Goal: Download file/media

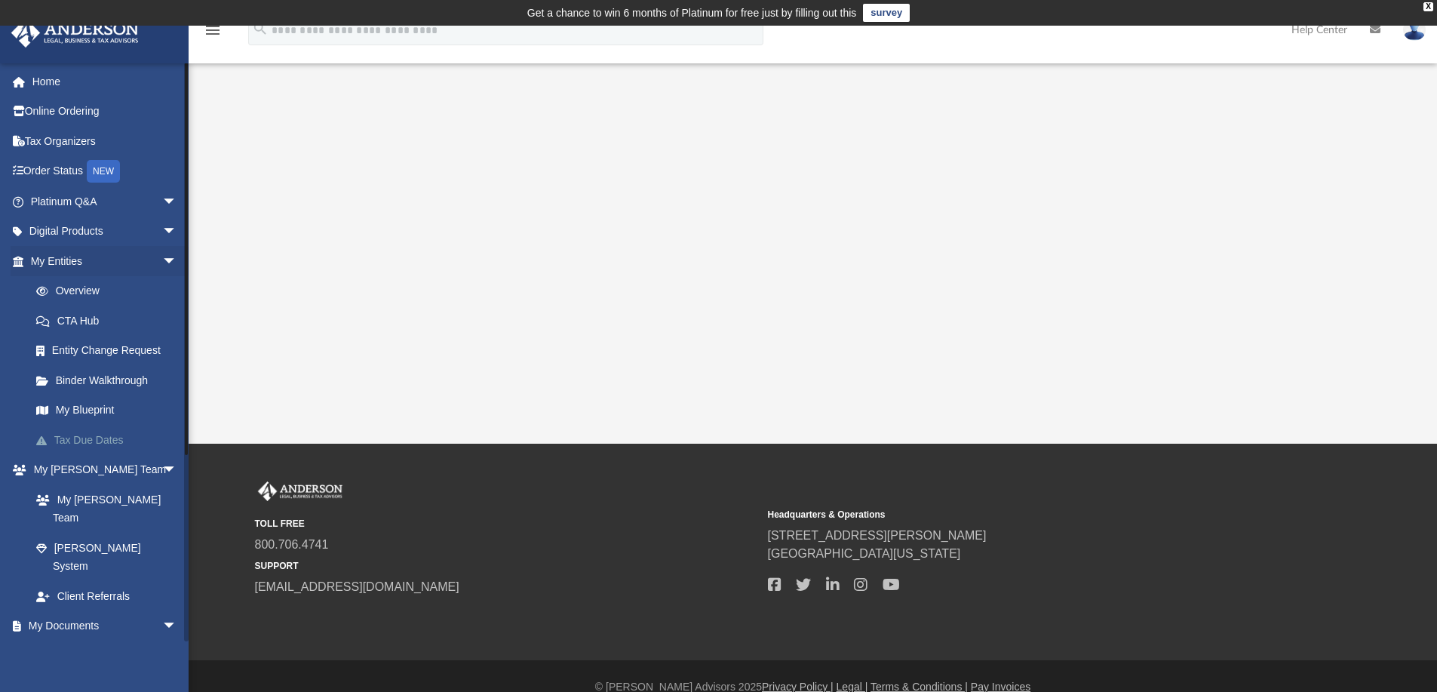
drag, startPoint x: 159, startPoint y: 459, endPoint x: 162, endPoint y: 446, distance: 13.9
click at [162, 459] on span "arrow_drop_down" at bounding box center [177, 470] width 30 height 31
click at [162, 256] on span "arrow_drop_down" at bounding box center [177, 261] width 30 height 31
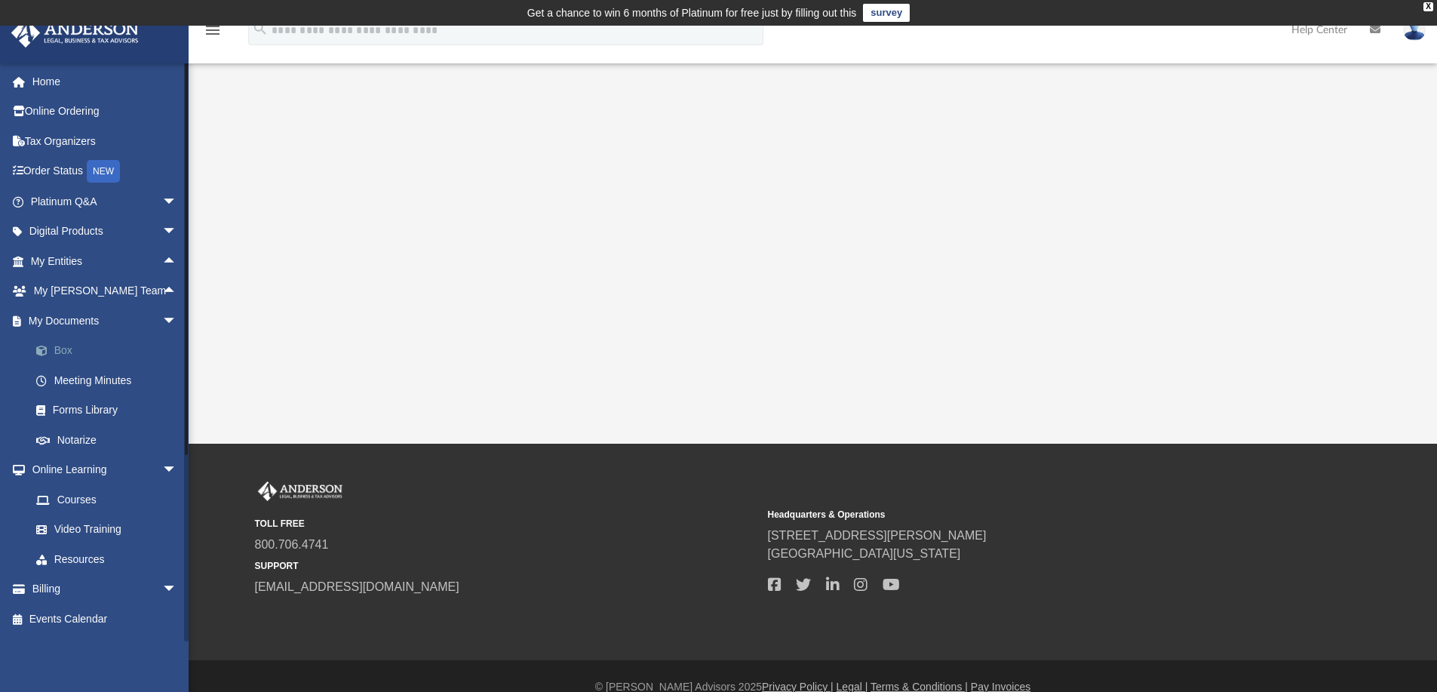
click at [68, 348] on link "Box" at bounding box center [110, 351] width 179 height 30
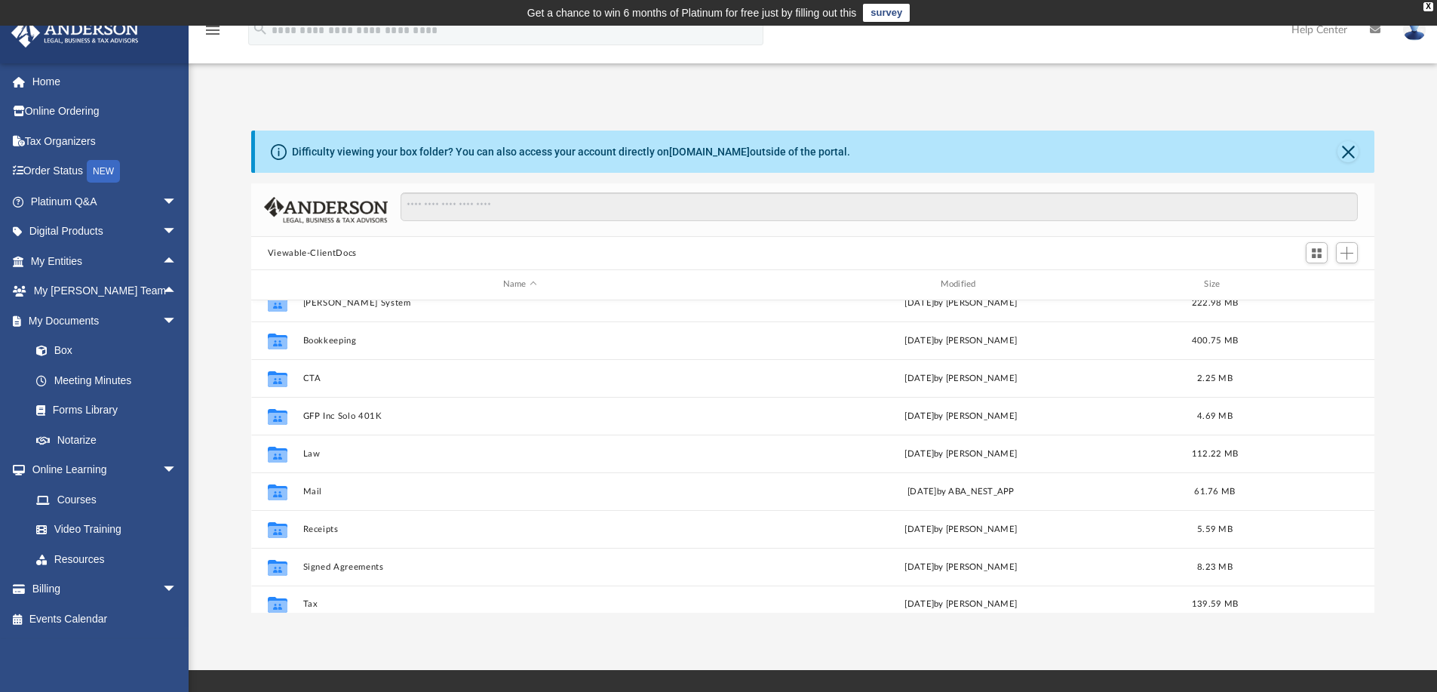
scroll to position [26, 0]
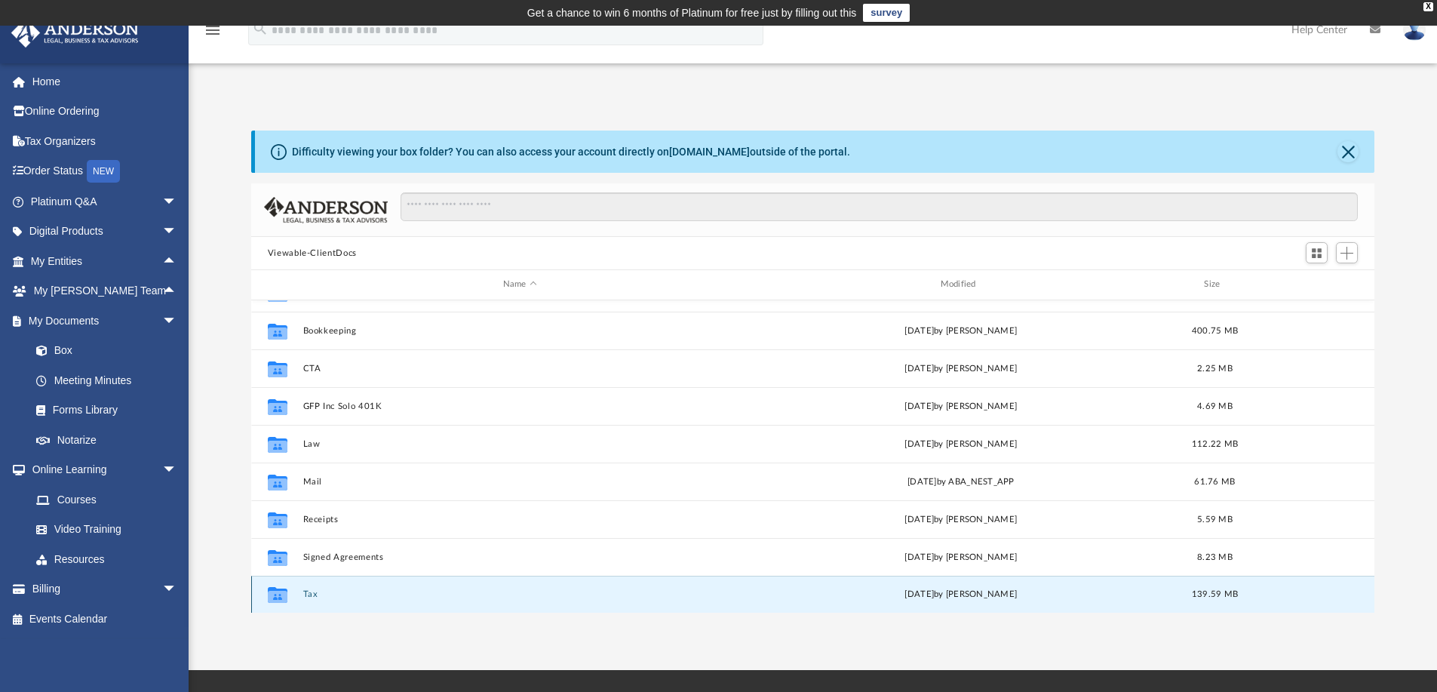
click at [308, 591] on button "Tax" at bounding box center [520, 594] width 435 height 10
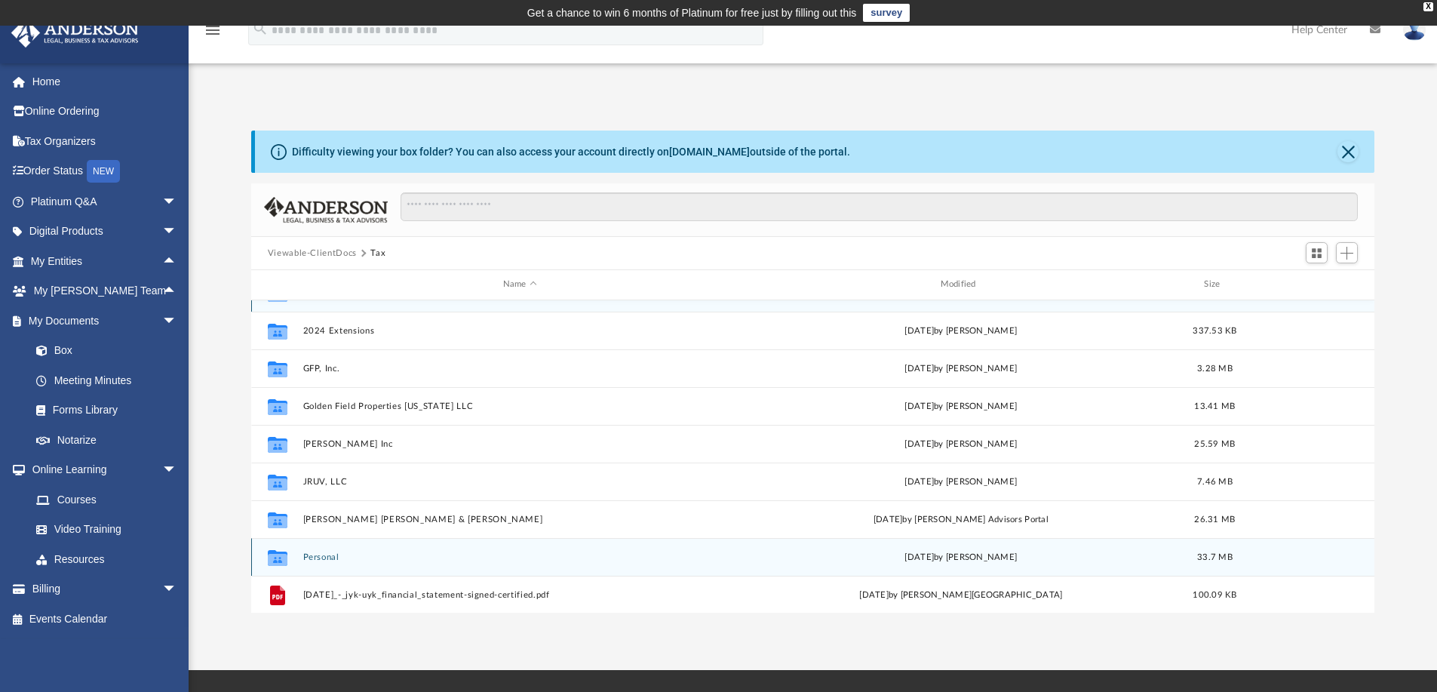
scroll to position [0, 0]
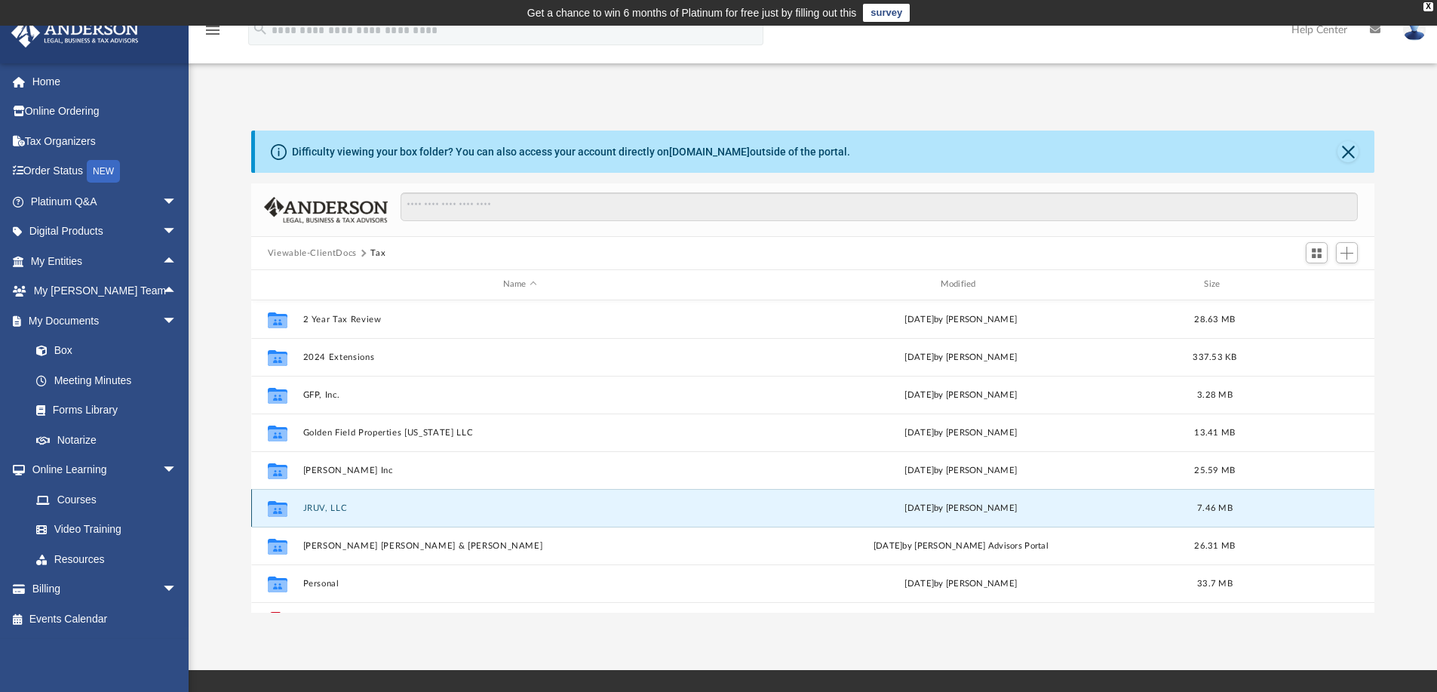
click at [321, 503] on button "JRUV, LLC" at bounding box center [520, 508] width 435 height 10
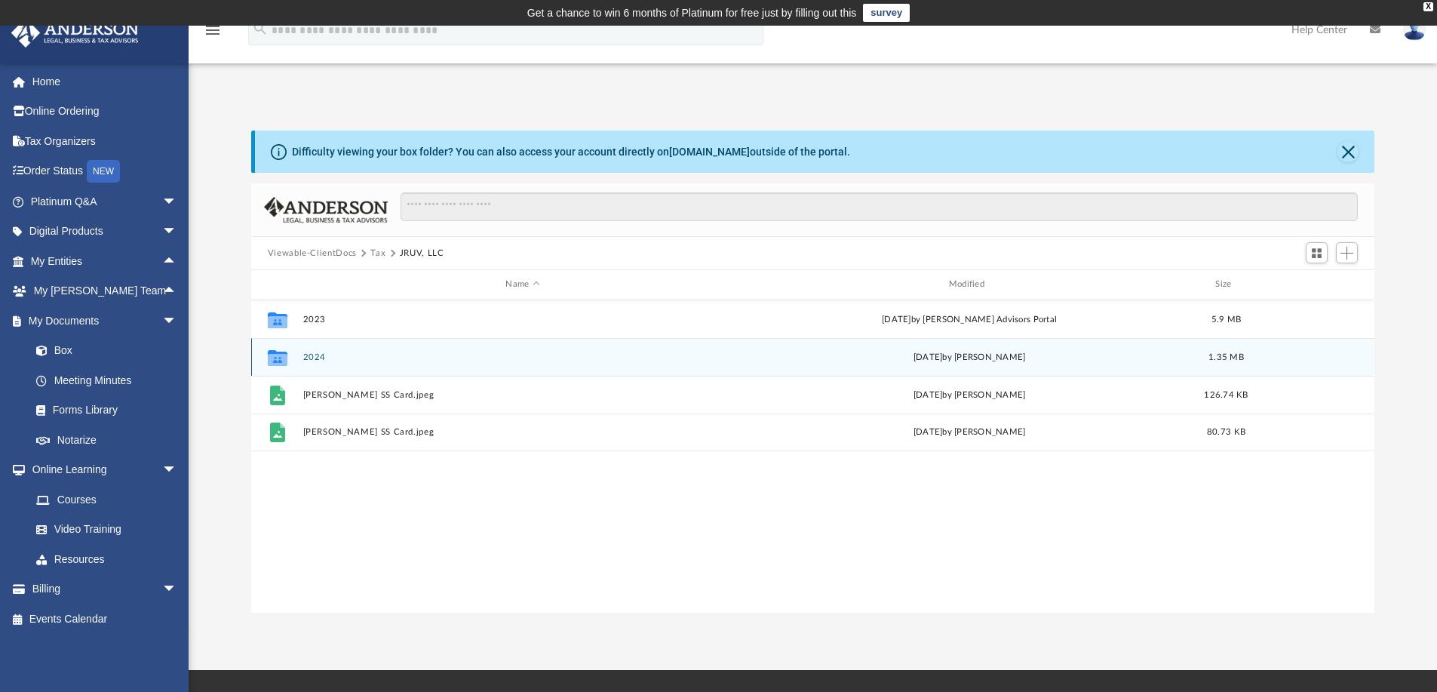
click at [315, 354] on button "2024" at bounding box center [523, 357] width 440 height 10
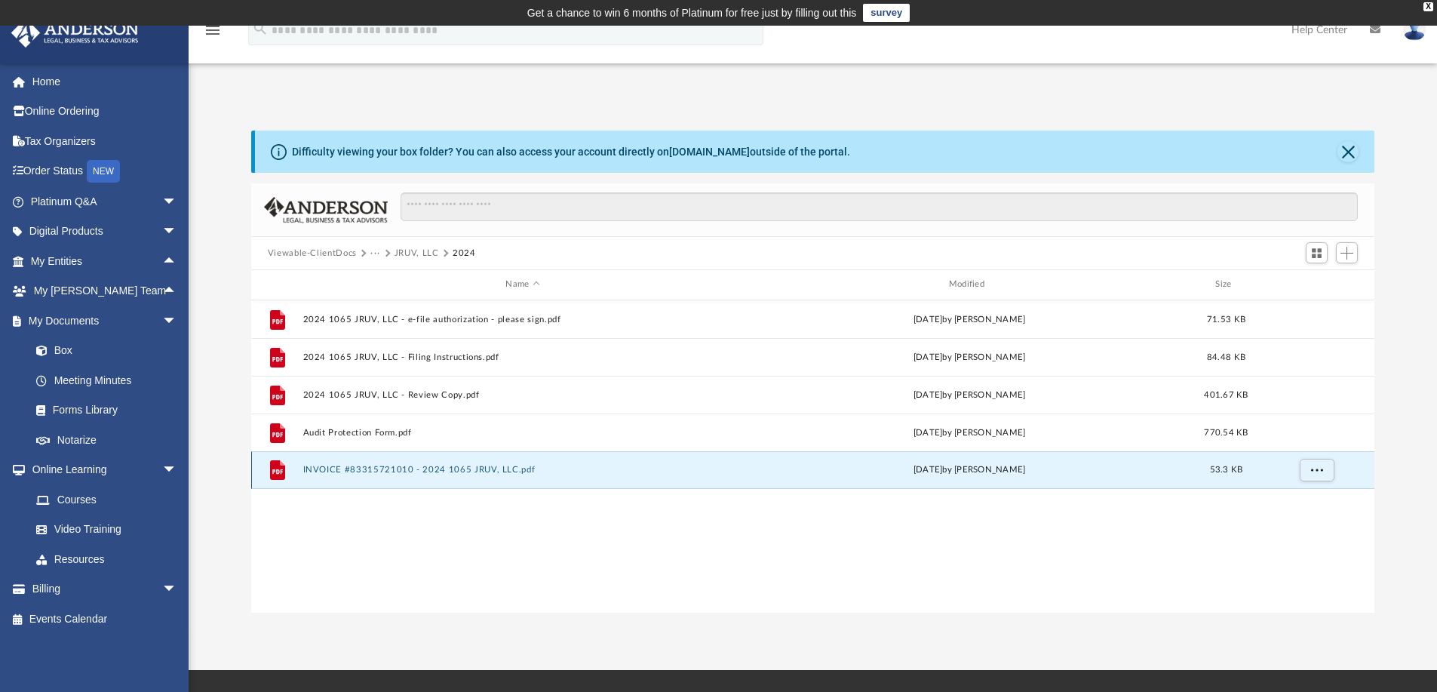
click at [472, 467] on button "INVOICE #83315721010 - 2024 1065 JRUV, LLC.pdf" at bounding box center [523, 470] width 440 height 10
